Goal: Information Seeking & Learning: Find specific fact

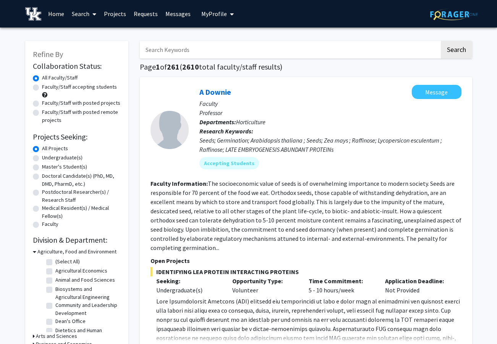
click at [79, 14] on link "Search" at bounding box center [84, 13] width 32 height 27
click at [88, 52] on span "Students" at bounding box center [91, 50] width 47 height 15
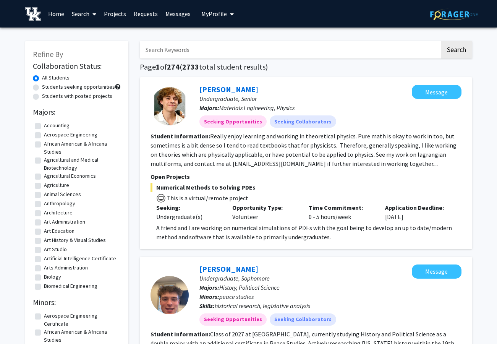
click at [157, 50] on input "Search Keywords" at bounding box center [290, 50] width 300 height 18
click at [210, 111] on b "Majors:" at bounding box center [209, 108] width 20 height 8
click at [188, 46] on input "Search Keywords" at bounding box center [290, 50] width 300 height 18
click at [172, 51] on input "Search Keywords" at bounding box center [290, 50] width 300 height 18
click at [460, 52] on button "Search" at bounding box center [456, 50] width 31 height 18
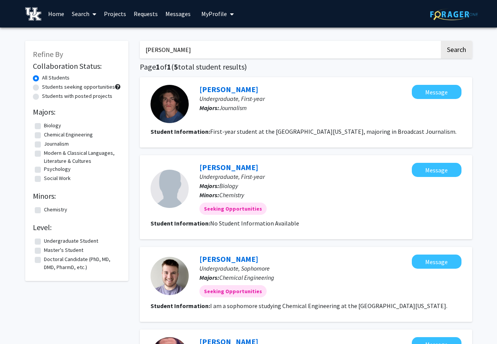
drag, startPoint x: 193, startPoint y: 52, endPoint x: 120, endPoint y: 49, distance: 72.7
click at [120, 49] on div "Refine By Collaboration Status: All Students Students seeking opportunities Stu…" at bounding box center [248, 282] width 458 height 498
type input "s"
type input "[PERSON_NAME]"
click at [441, 41] on button "Search" at bounding box center [456, 50] width 31 height 18
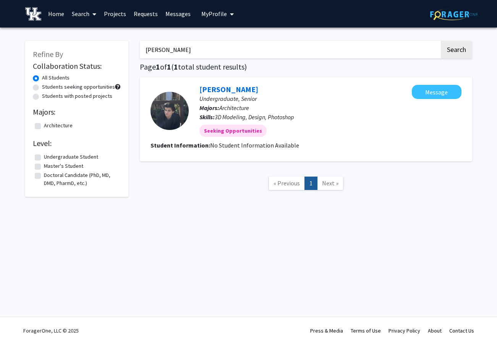
click at [197, 144] on b "Student Information:" at bounding box center [181, 145] width 60 height 8
click at [220, 93] on link "[PERSON_NAME]" at bounding box center [228, 89] width 59 height 10
drag, startPoint x: 187, startPoint y: 54, endPoint x: 126, endPoint y: 52, distance: 61.2
click at [126, 52] on div "Refine By Collaboration Status: All Students Students seeking opportunities Stu…" at bounding box center [248, 119] width 458 height 172
type input "[PERSON_NAME]"
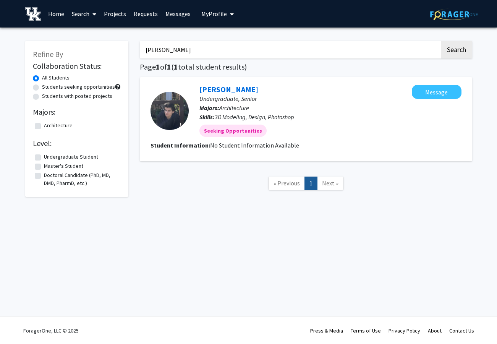
click at [441, 41] on button "Search" at bounding box center [456, 50] width 31 height 18
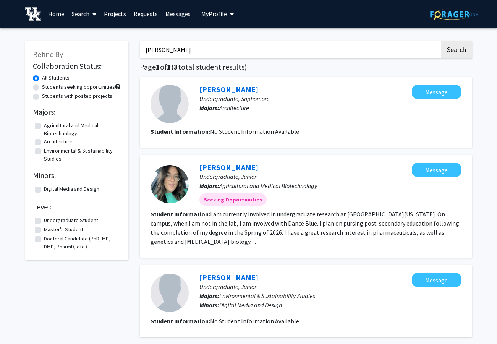
click at [91, 14] on span at bounding box center [92, 14] width 7 height 27
click at [95, 37] on span "Faculty/Staff" at bounding box center [96, 35] width 56 height 15
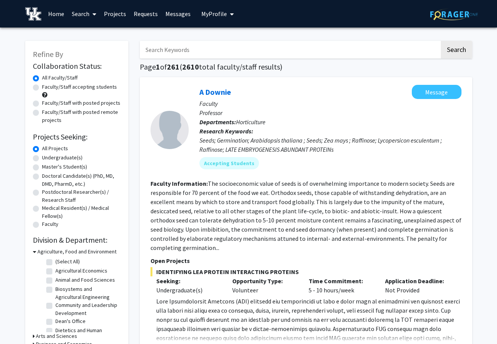
click at [189, 52] on input "Search Keywords" at bounding box center [290, 50] width 300 height 18
type input "[PERSON_NAME]"
click at [441, 41] on button "Search" at bounding box center [456, 50] width 31 height 18
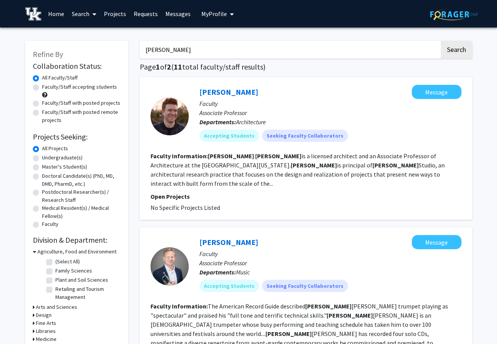
scroll to position [7, 0]
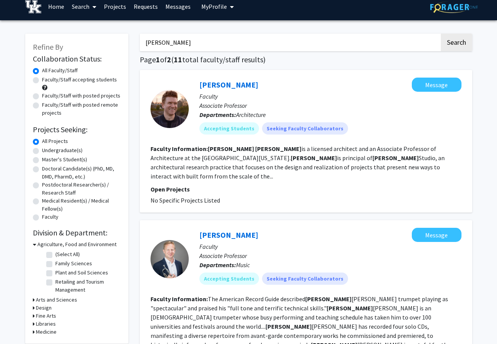
click at [276, 162] on section "Faculty Information: [PERSON_NAME] is a licensed architect and an Associate Pro…" at bounding box center [306, 162] width 311 height 37
click at [224, 84] on link "[PERSON_NAME]" at bounding box center [228, 85] width 59 height 10
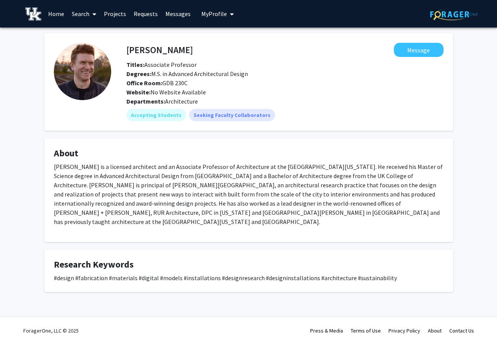
click at [95, 79] on img at bounding box center [82, 71] width 57 height 57
